Goal: Entertainment & Leisure: Browse casually

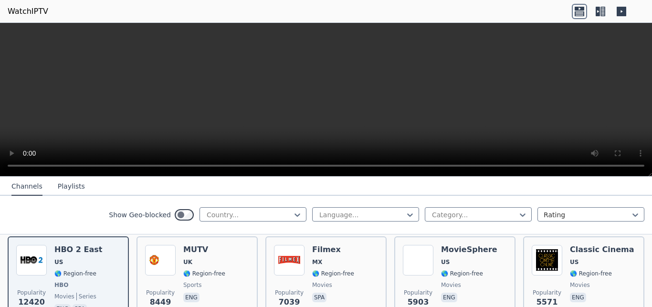
scroll to position [132, 0]
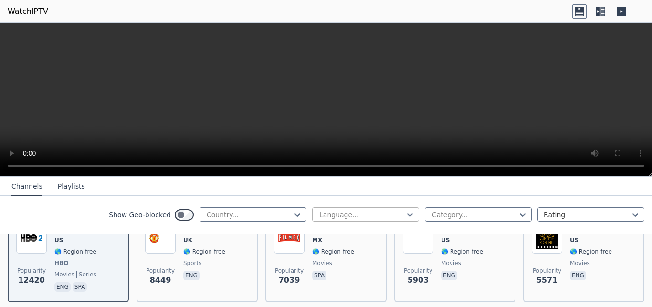
click at [329, 216] on div at bounding box center [361, 215] width 87 height 10
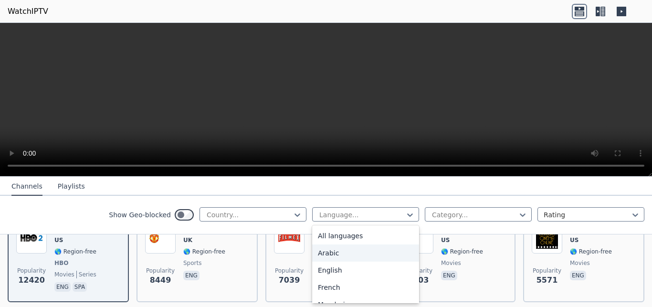
click at [322, 257] on div "Arabic" at bounding box center [365, 252] width 107 height 17
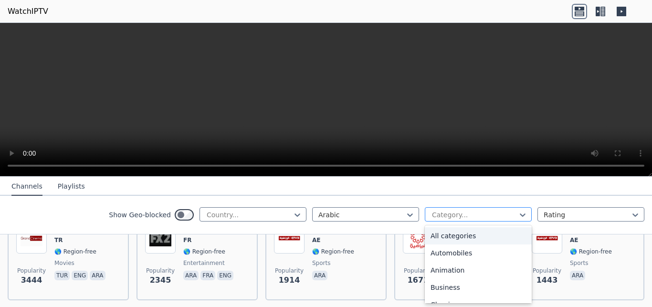
click at [436, 215] on div at bounding box center [474, 215] width 87 height 10
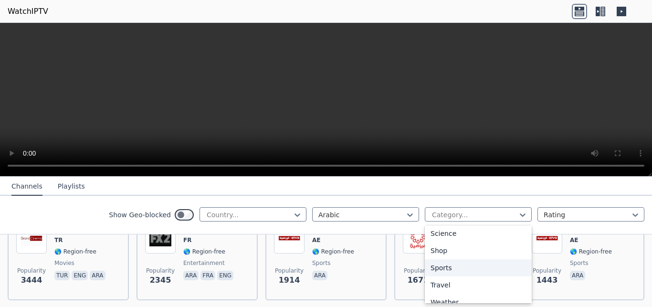
click at [456, 267] on div "Sports" at bounding box center [478, 267] width 107 height 17
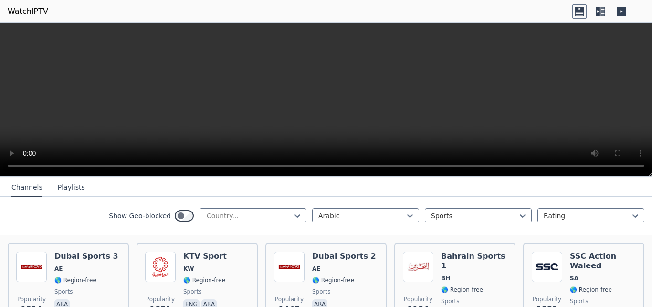
scroll to position [107, 0]
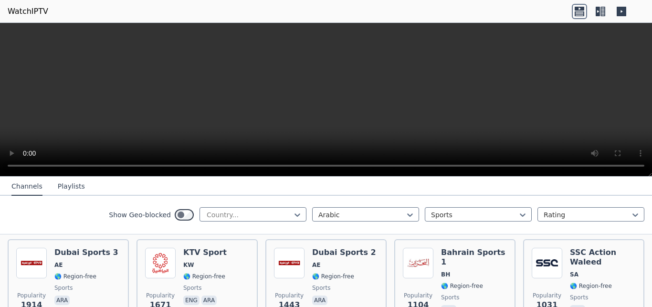
click at [63, 188] on button "Playlists" at bounding box center [71, 187] width 27 height 18
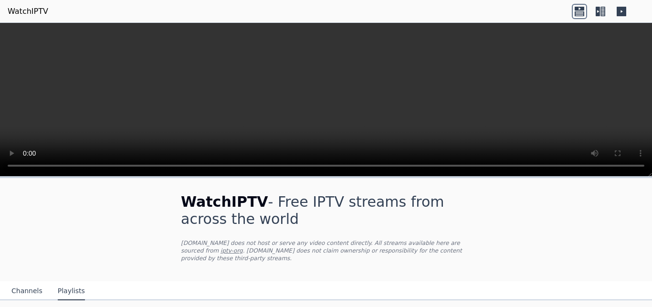
scroll to position [9, 0]
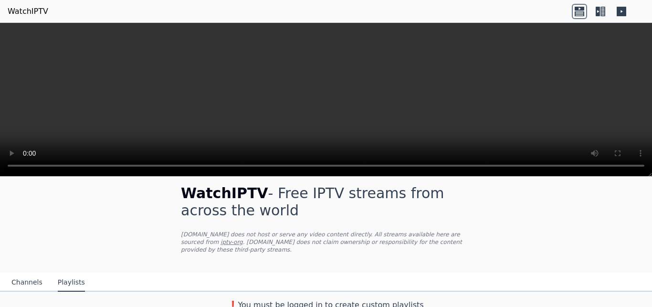
click at [602, 10] on icon at bounding box center [600, 11] width 15 height 15
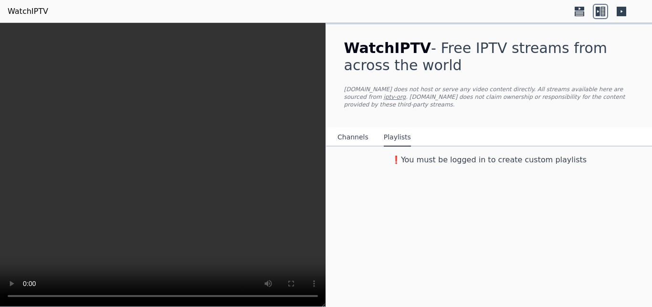
scroll to position [0, 0]
click at [354, 131] on button "Channels" at bounding box center [353, 137] width 31 height 18
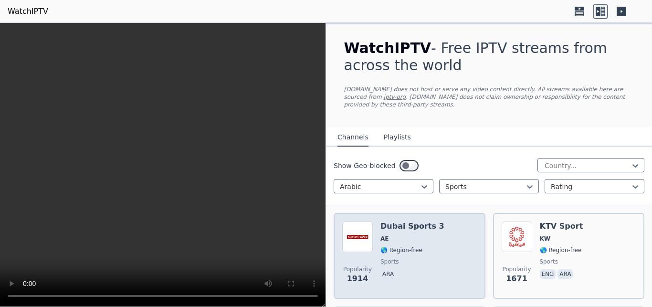
click at [381, 213] on div "Popularity 1914 Dubai Sports 3 AE 🌎 Region-free sports ara" at bounding box center [410, 256] width 152 height 86
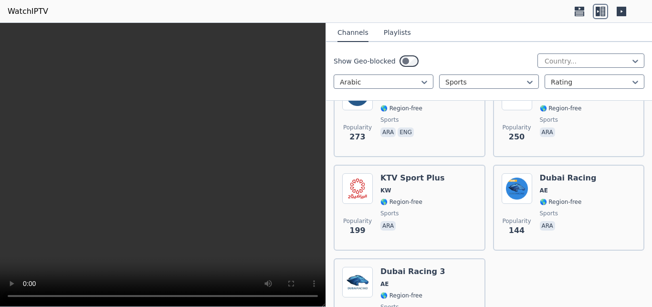
scroll to position [679, 0]
